Goal: Task Accomplishment & Management: Use online tool/utility

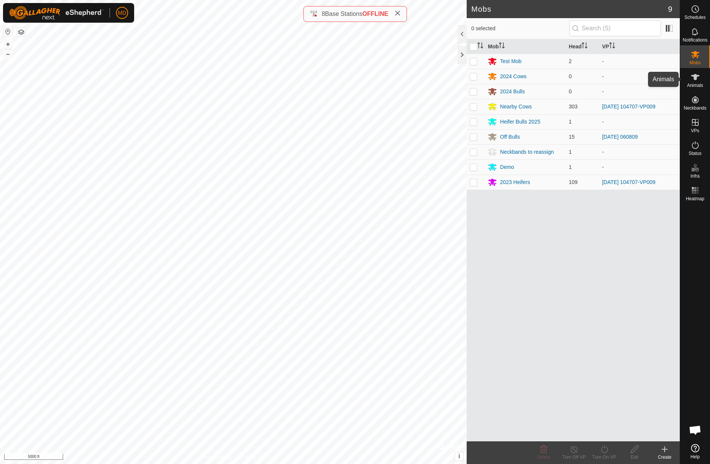
click at [696, 83] on span "Animals" at bounding box center [695, 85] width 16 height 5
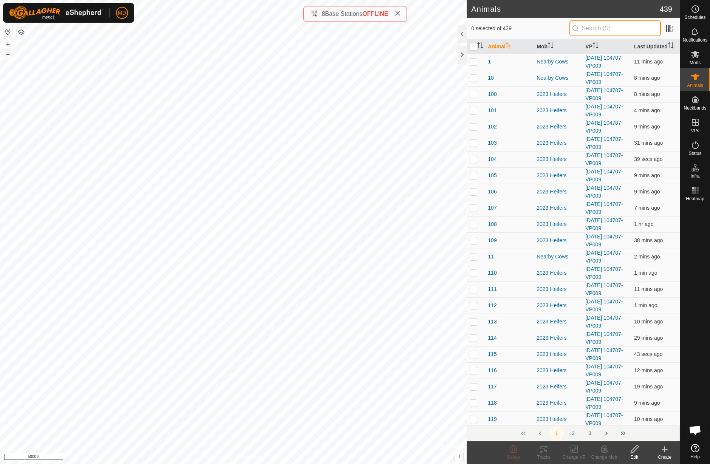
click at [599, 30] on input "text" at bounding box center [614, 28] width 91 height 16
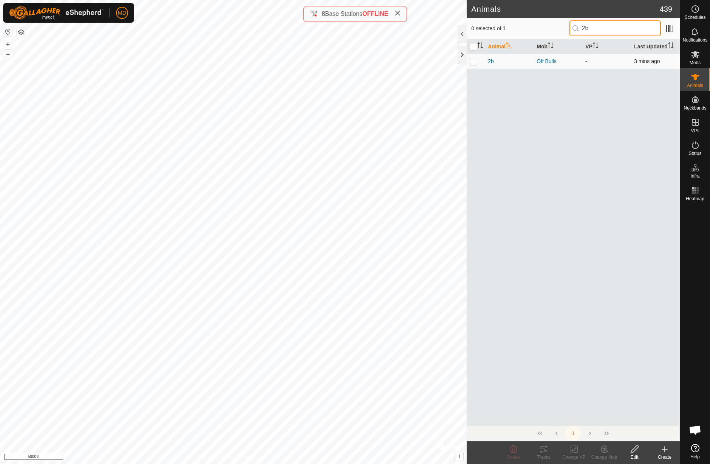
type input "2b"
click at [476, 62] on p-checkbox at bounding box center [474, 61] width 8 height 6
checkbox input "true"
click at [544, 450] on icon at bounding box center [543, 449] width 7 height 6
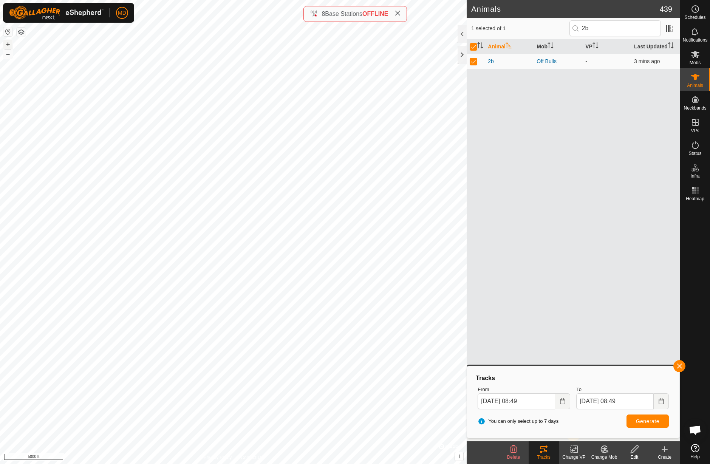
click at [9, 45] on button "+" at bounding box center [7, 44] width 9 height 9
click at [681, 367] on button "button" at bounding box center [679, 366] width 12 height 12
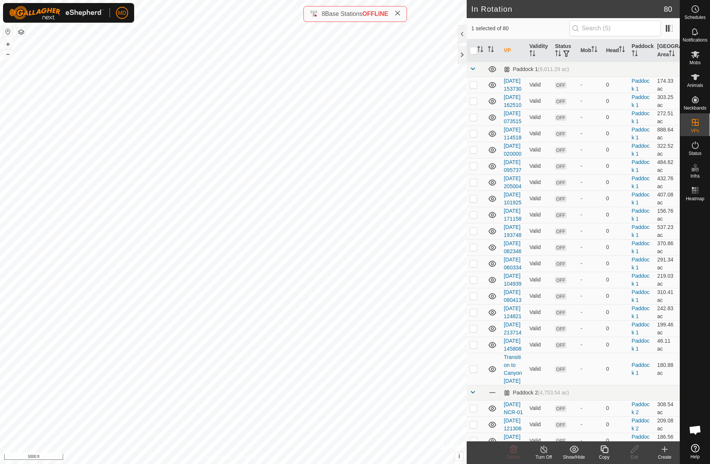
checkbox input "true"
checkbox input "false"
checkbox input "true"
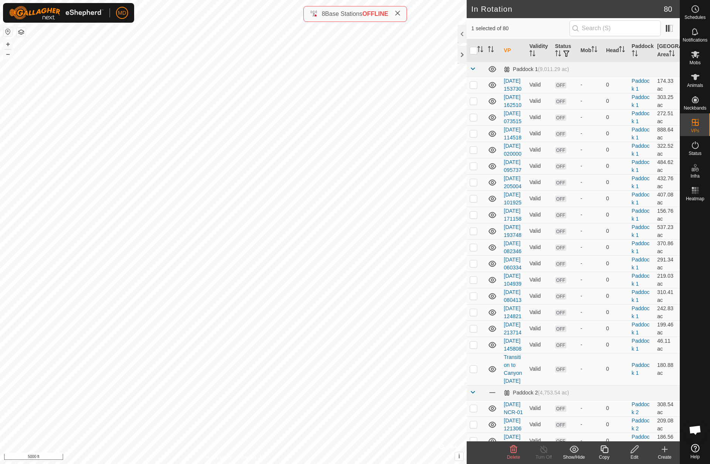
checkbox input "false"
checkbox input "true"
checkbox input "false"
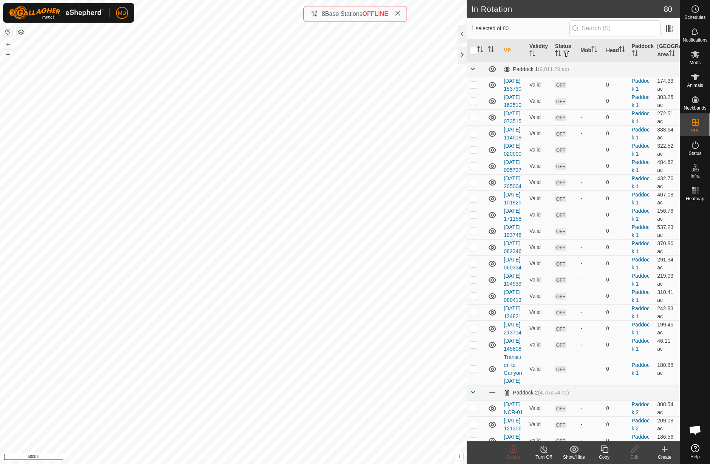
checkbox input "false"
checkbox input "true"
checkbox input "false"
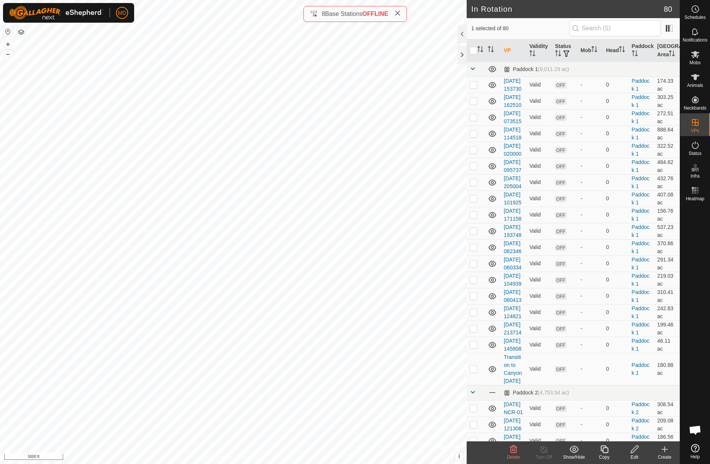
checkbox input "true"
click at [696, 194] on icon at bounding box center [695, 190] width 9 height 9
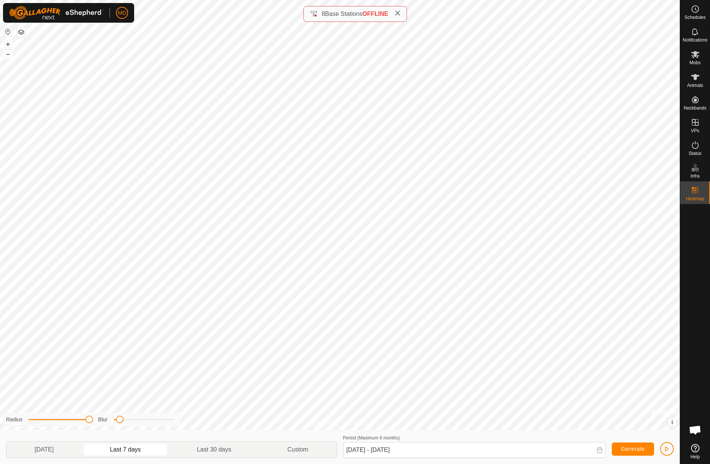
drag, startPoint x: 62, startPoint y: 421, endPoint x: 93, endPoint y: 421, distance: 30.6
click at [93, 421] on div "Radius Blur" at bounding box center [91, 420] width 177 height 14
drag, startPoint x: 89, startPoint y: 420, endPoint x: 97, endPoint y: 420, distance: 8.7
click at [97, 420] on div "Radius Blur" at bounding box center [91, 420] width 177 height 14
click at [49, 429] on div "Privacy Policy Contact Us 146 2727897076 2023 Heifers [DATE] 104707-VP009 + – ⇧…" at bounding box center [340, 232] width 680 height 464
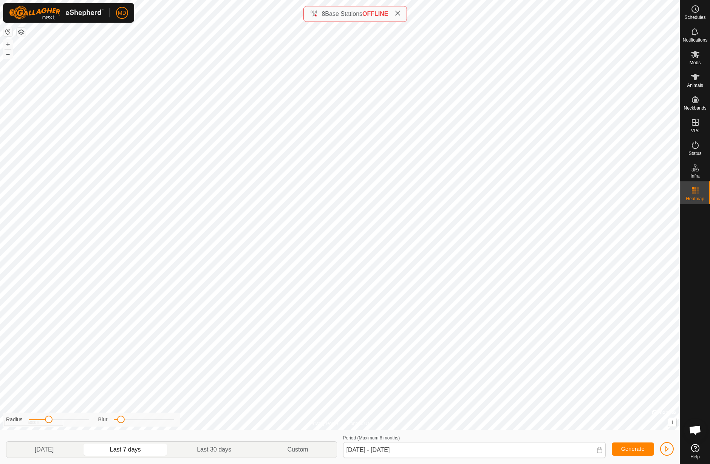
click at [123, 420] on span at bounding box center [121, 420] width 8 height 8
drag, startPoint x: 123, startPoint y: 420, endPoint x: 140, endPoint y: 418, distance: 17.4
click at [141, 418] on span at bounding box center [140, 420] width 8 height 8
drag, startPoint x: 49, startPoint y: 422, endPoint x: 57, endPoint y: 422, distance: 7.2
click at [57, 422] on span at bounding box center [56, 420] width 8 height 8
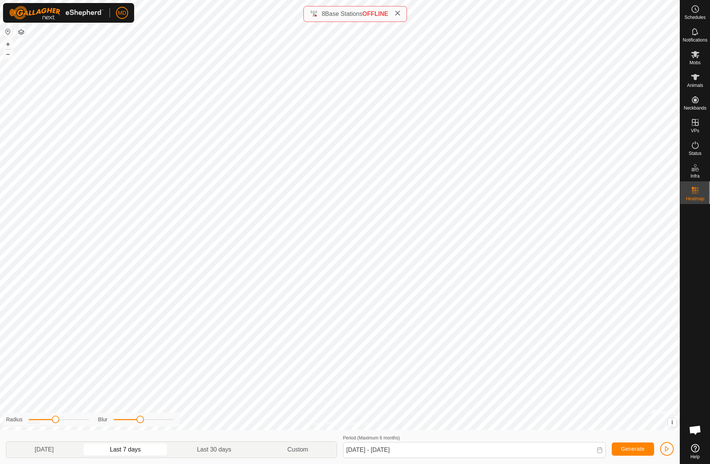
click at [668, 449] on span "button" at bounding box center [667, 449] width 6 height 6
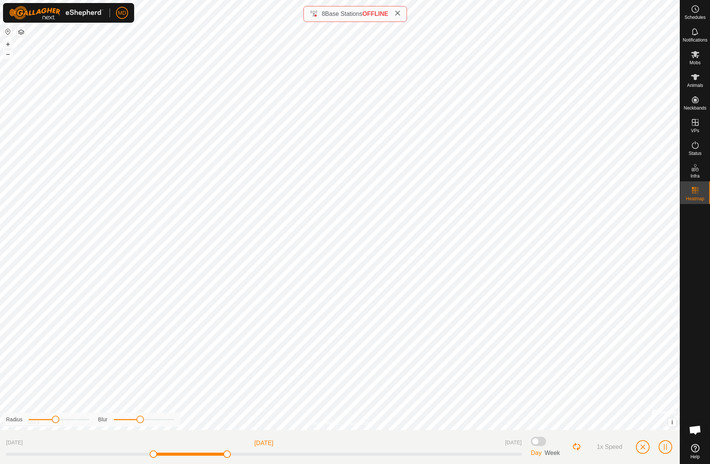
click at [643, 447] on span "button" at bounding box center [643, 447] width 6 height 6
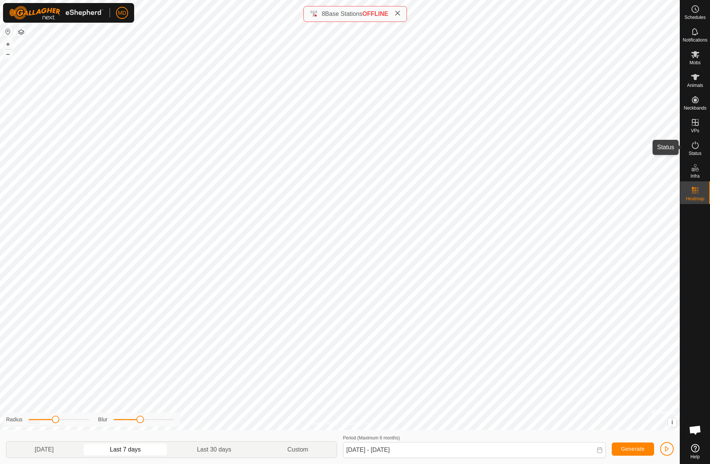
click at [695, 146] on icon at bounding box center [695, 145] width 9 height 9
